Goal: Book appointment/travel/reservation

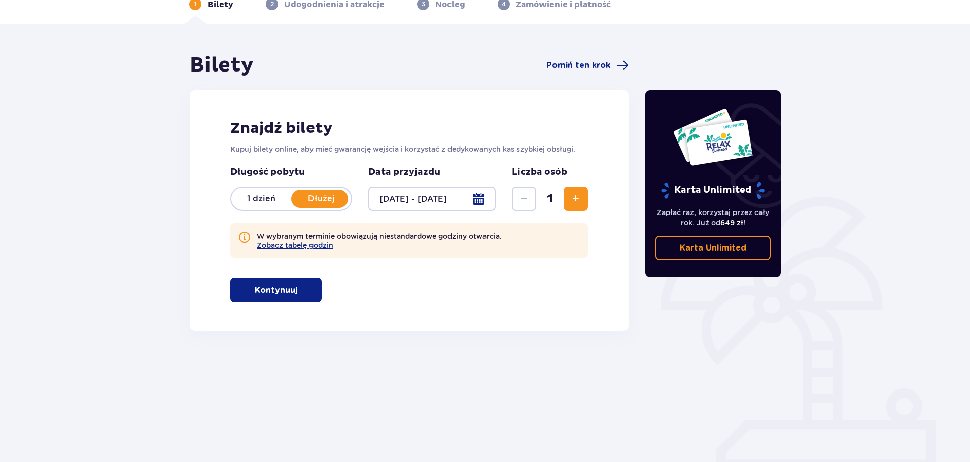
click at [571, 194] on span "Zwiększ" at bounding box center [575, 199] width 12 height 12
click at [574, 198] on span "Zwiększ" at bounding box center [575, 199] width 12 height 12
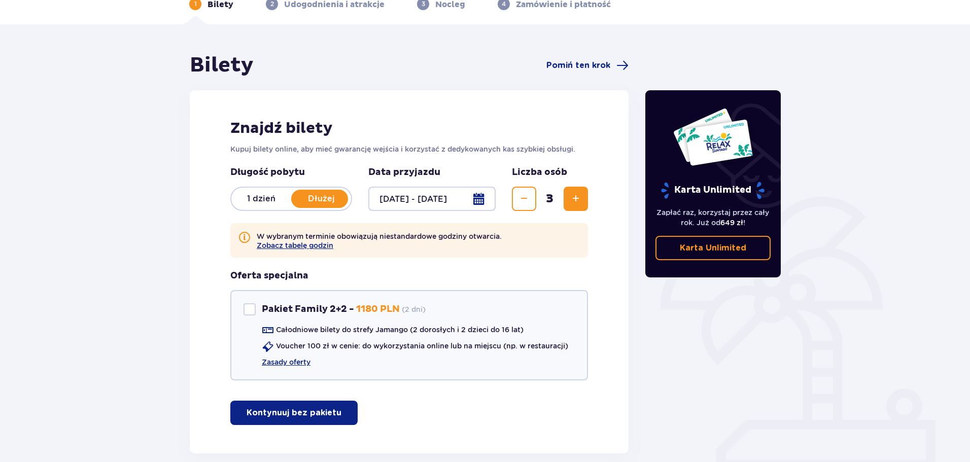
click at [530, 194] on button "Zmniejsz" at bounding box center [524, 199] width 24 height 24
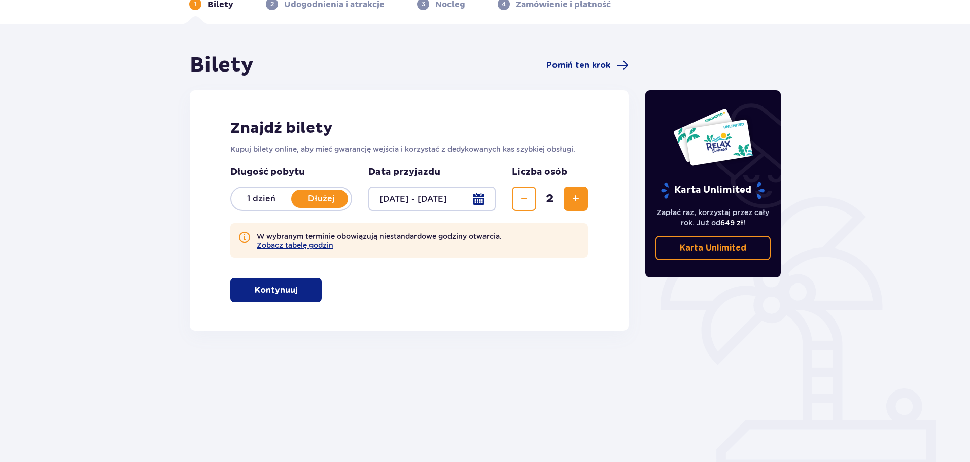
click at [527, 199] on span "Zmniejsz" at bounding box center [524, 199] width 12 height 12
click at [579, 199] on span "Zwiększ" at bounding box center [575, 199] width 12 height 12
click at [289, 294] on p "Kontynuuj" at bounding box center [276, 289] width 43 height 11
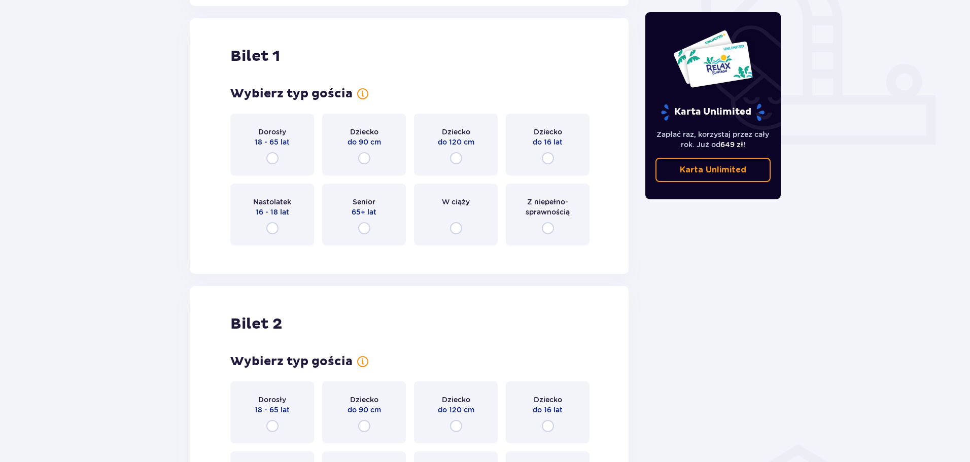
scroll to position [385, 0]
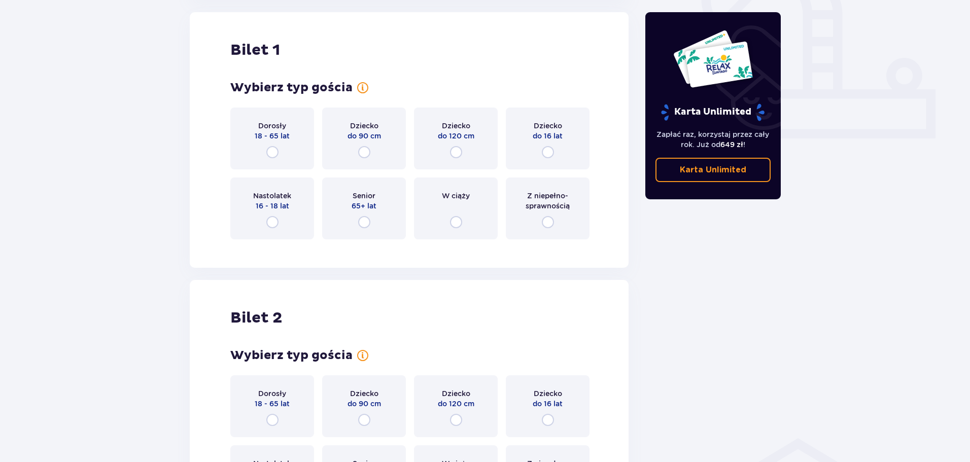
click at [460, 153] on input "radio" at bounding box center [456, 152] width 12 height 12
radio input "true"
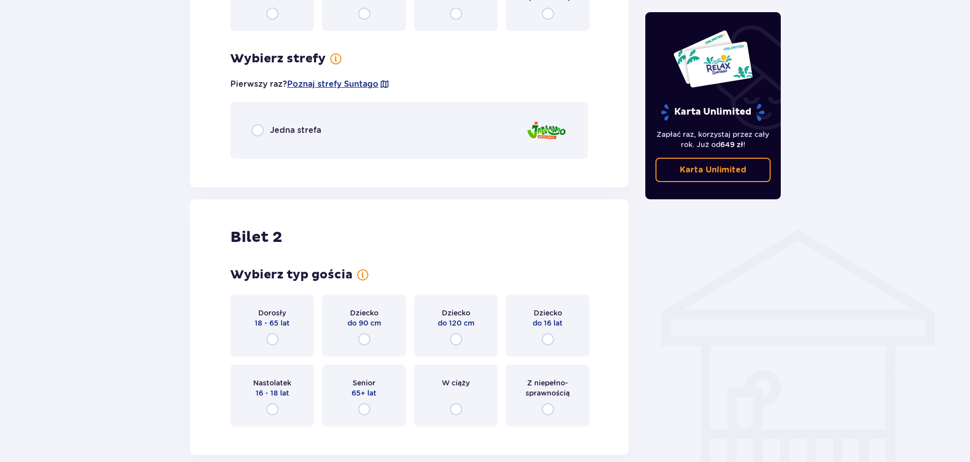
scroll to position [531, 0]
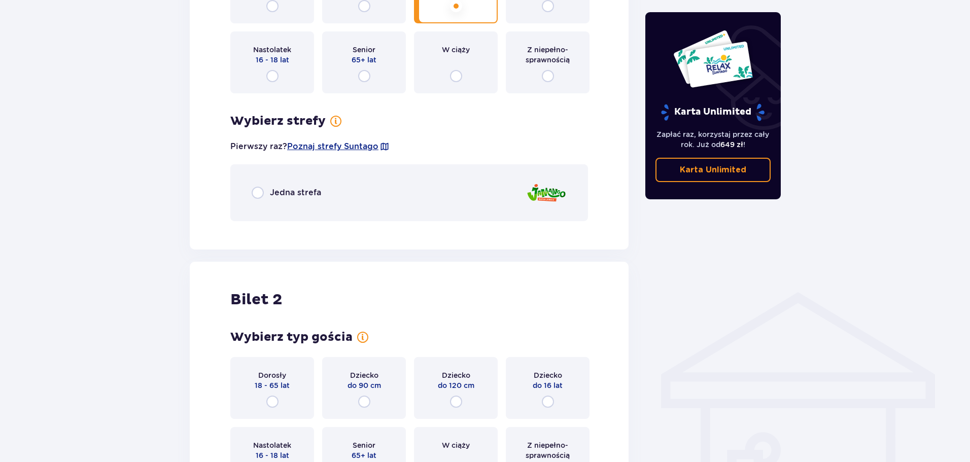
click at [262, 195] on input "radio" at bounding box center [258, 193] width 12 height 12
radio input "true"
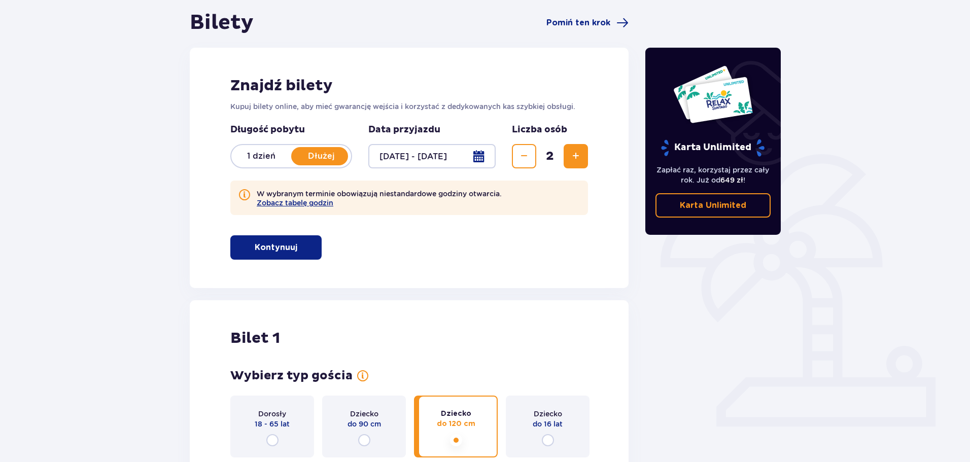
scroll to position [0, 0]
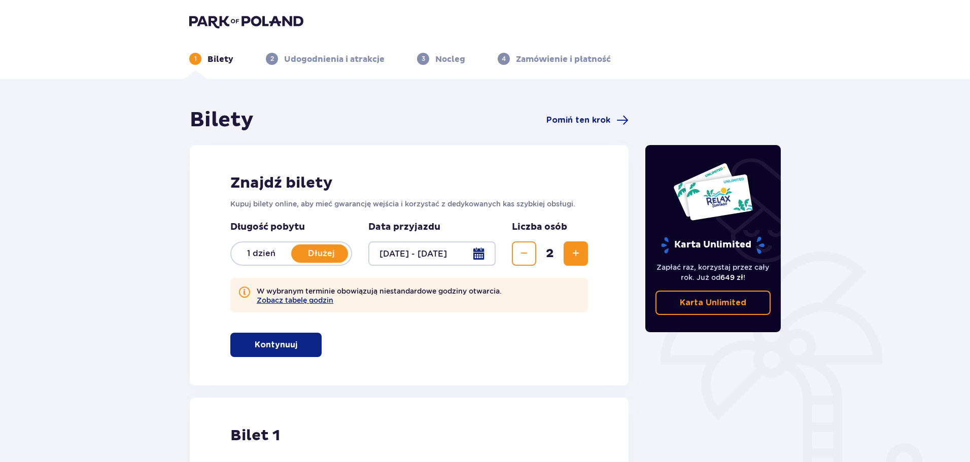
click at [240, 20] on img at bounding box center [246, 21] width 114 height 14
